Goal: Find specific page/section: Find specific page/section

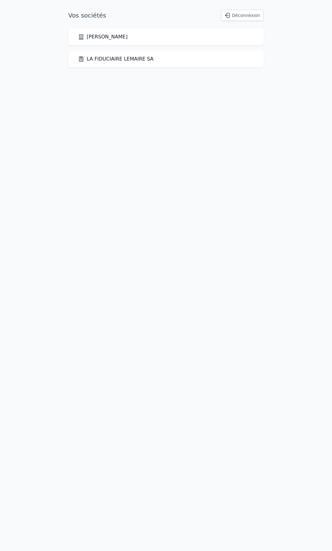
click at [138, 61] on link "LA FIDUCIAIRE LEMAIRE SA" at bounding box center [115, 58] width 75 height 7
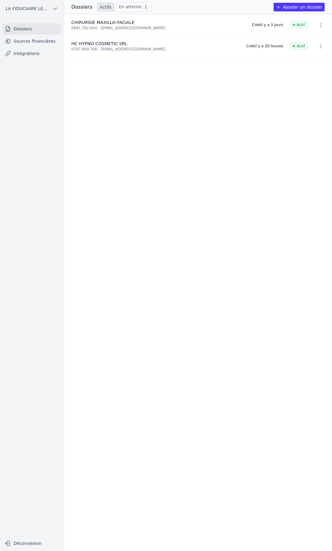
click at [130, 10] on link "En attente 1" at bounding box center [133, 6] width 35 height 9
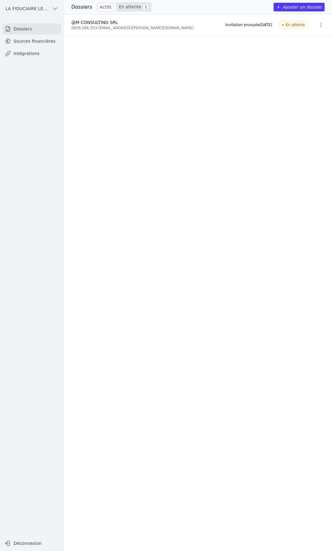
click at [281, 6] on icon "button" at bounding box center [278, 7] width 5 height 5
